Goal: Transaction & Acquisition: Download file/media

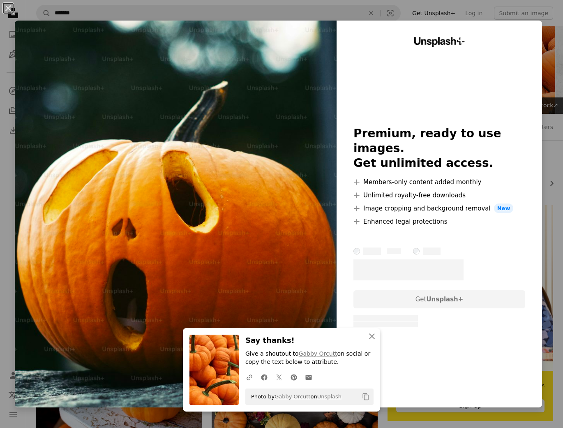
scroll to position [699, 0]
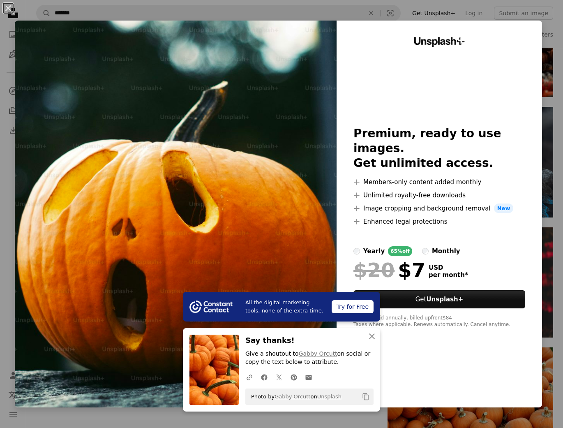
click at [10, 7] on button "An X shape" at bounding box center [8, 8] width 10 height 10
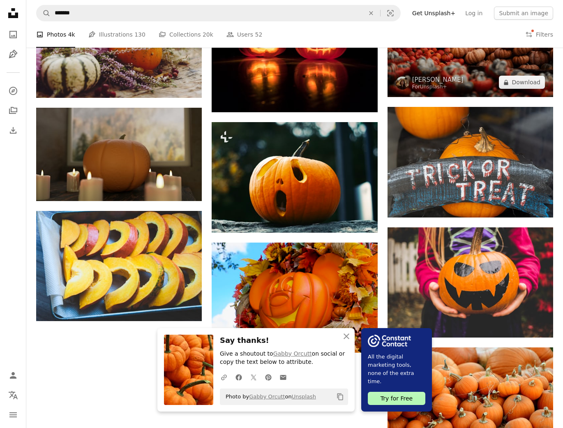
scroll to position [698, 0]
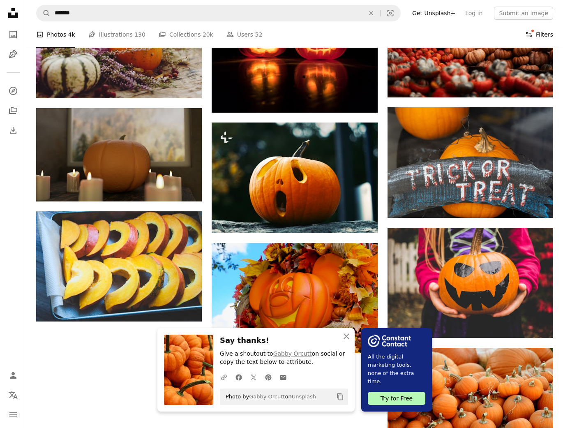
click at [542, 32] on button "Filters Filters" at bounding box center [539, 34] width 28 height 26
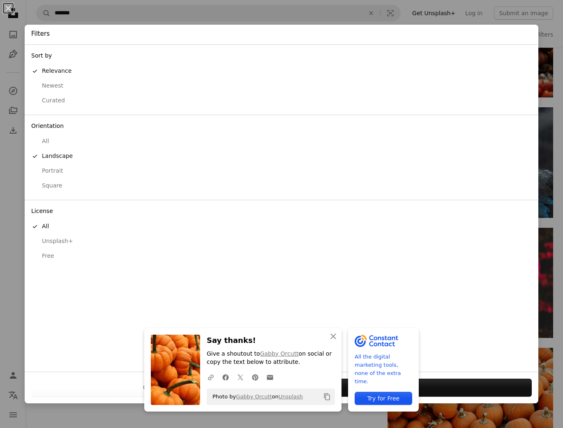
click at [45, 255] on div "Free" at bounding box center [281, 256] width 500 height 8
click at [466, 387] on button "Apply" at bounding box center [404, 387] width 255 height 18
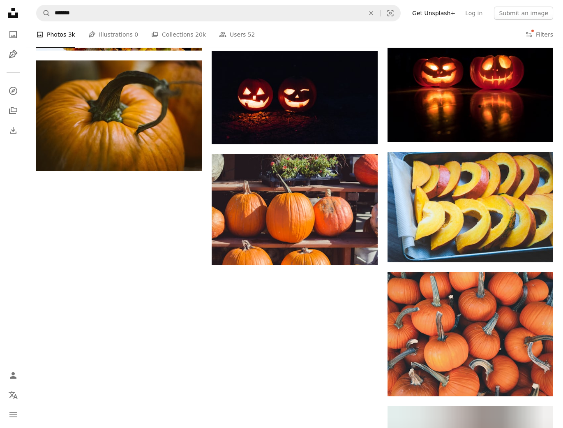
scroll to position [752, 0]
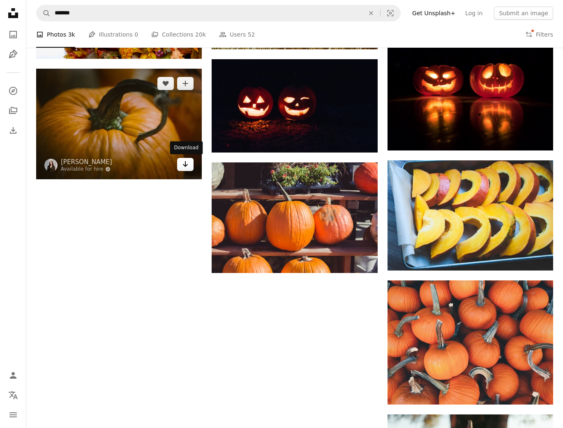
click at [182, 165] on link "Arrow pointing down" at bounding box center [185, 164] width 16 height 13
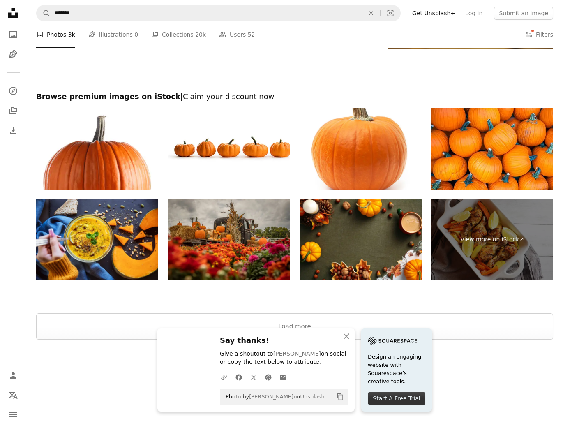
scroll to position [1235, 0]
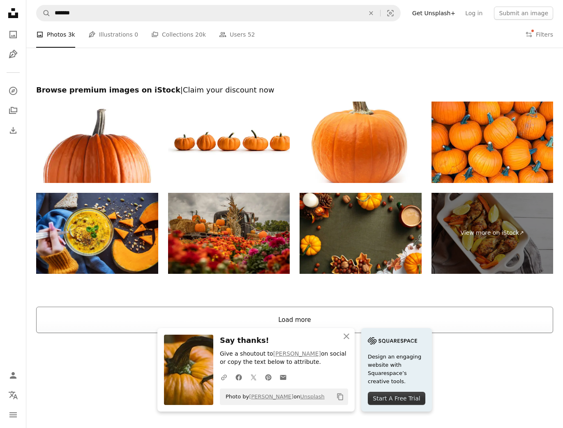
click at [139, 319] on button "Load more" at bounding box center [294, 320] width 517 height 26
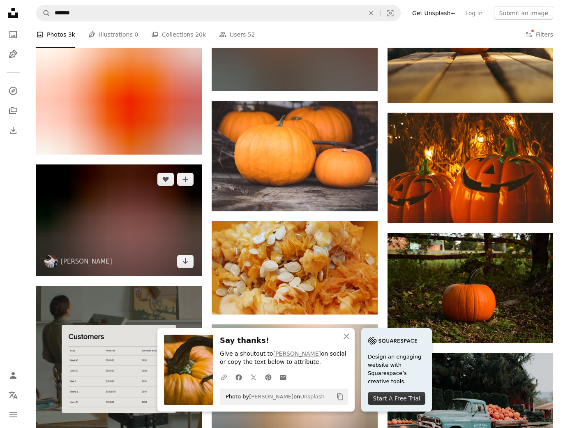
scroll to position [1229, 0]
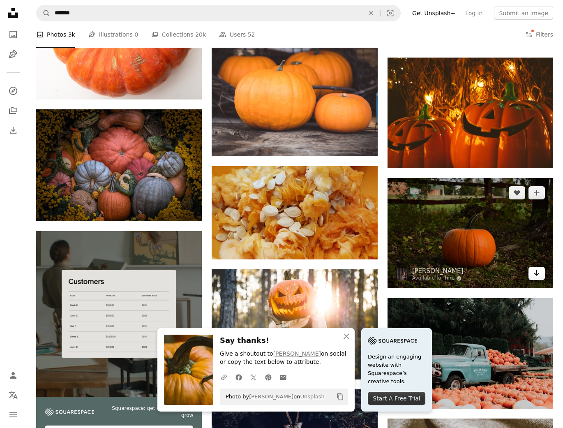
click at [536, 272] on icon "Download" at bounding box center [536, 273] width 5 height 6
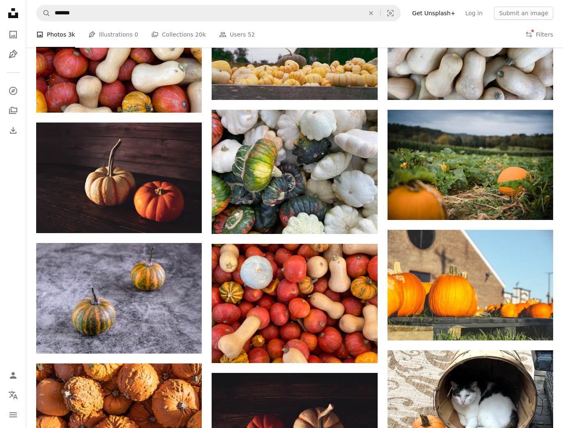
scroll to position [5546, 0]
